Goal: Information Seeking & Learning: Learn about a topic

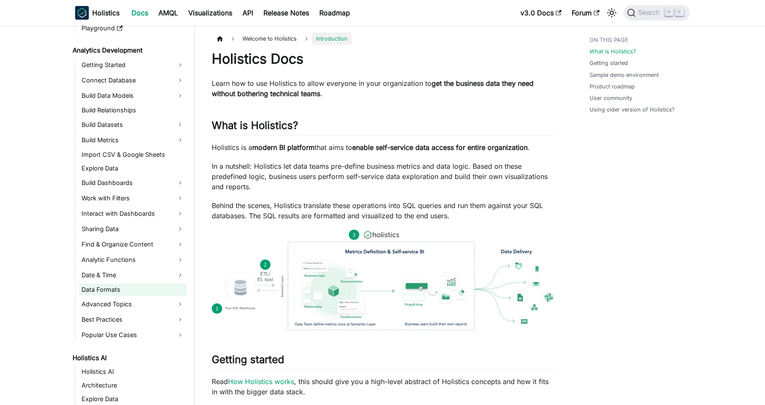
scroll to position [106, 0]
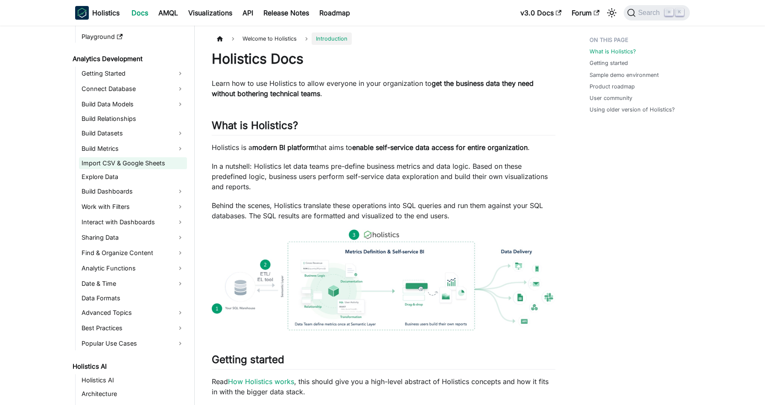
click at [133, 166] on link "Import CSV & Google Sheets" at bounding box center [133, 163] width 108 height 12
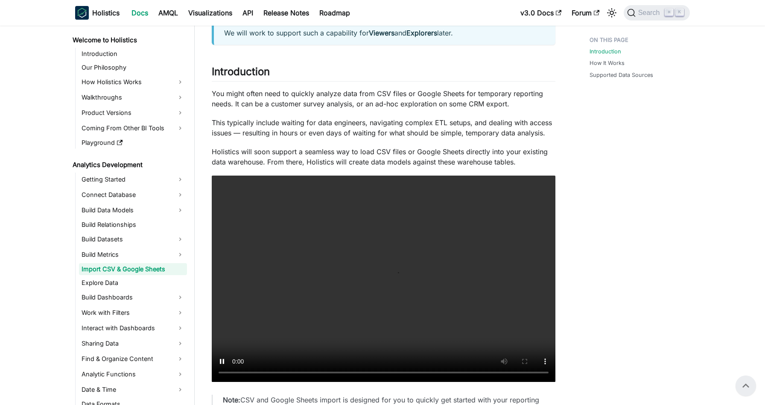
scroll to position [162, 0]
click at [119, 288] on link "Explore Data" at bounding box center [133, 282] width 108 height 12
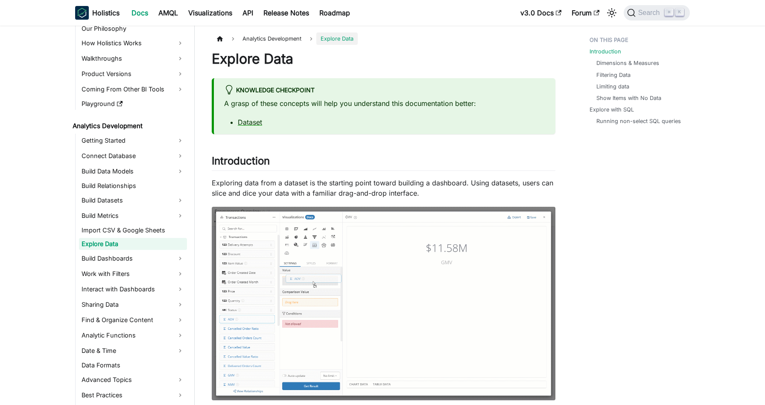
scroll to position [40, 0]
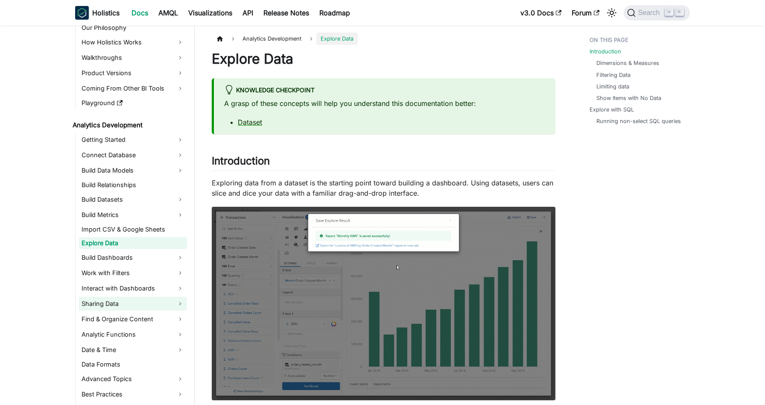
click at [115, 303] on link "Sharing Data" at bounding box center [133, 304] width 108 height 14
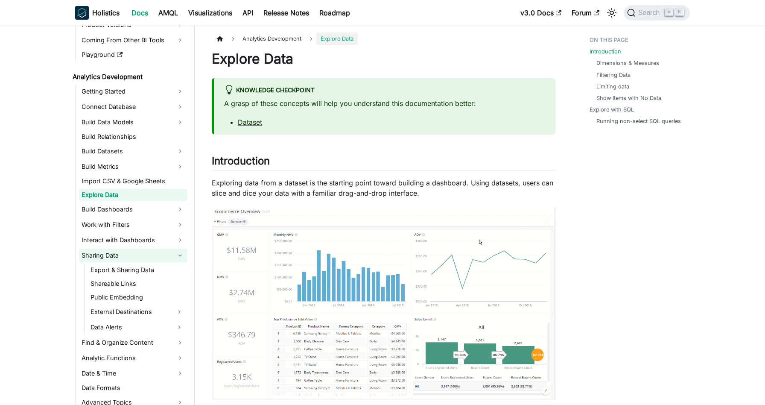
scroll to position [89, 0]
click at [142, 269] on link "Export & Sharing Data" at bounding box center [137, 269] width 99 height 12
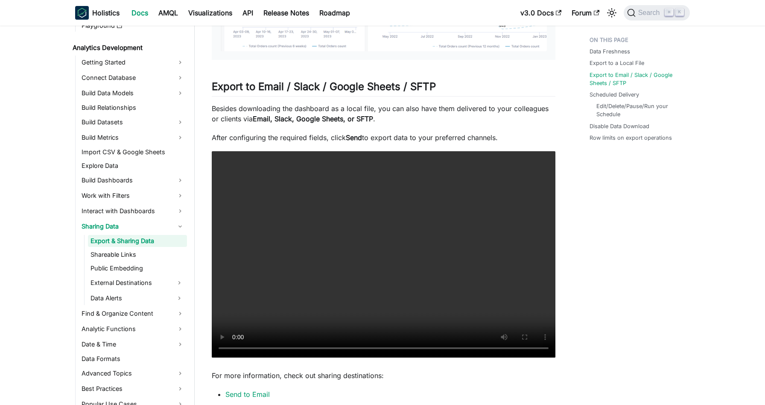
scroll to position [574, 0]
